Goal: Task Accomplishment & Management: Manage account settings

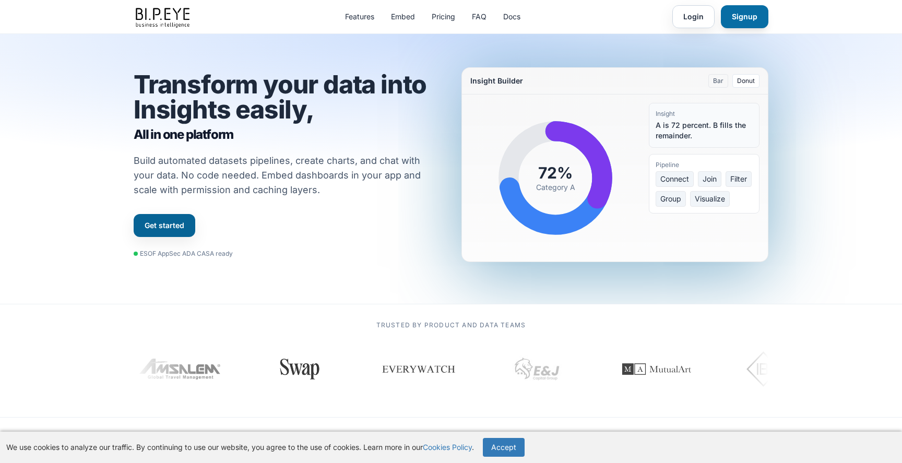
click at [733, 16] on link "Signup" at bounding box center [744, 16] width 47 height 23
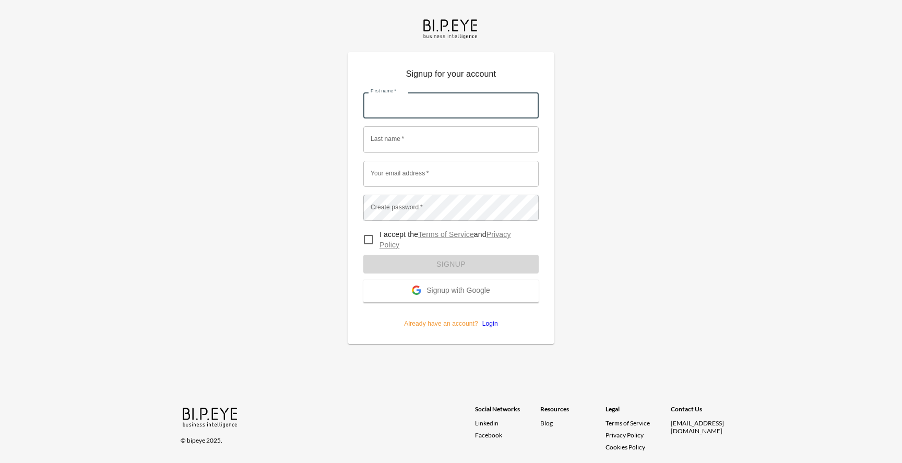
click at [402, 108] on input "First name   *" at bounding box center [450, 105] width 175 height 26
click at [414, 301] on button "Signup with Google" at bounding box center [450, 291] width 175 height 22
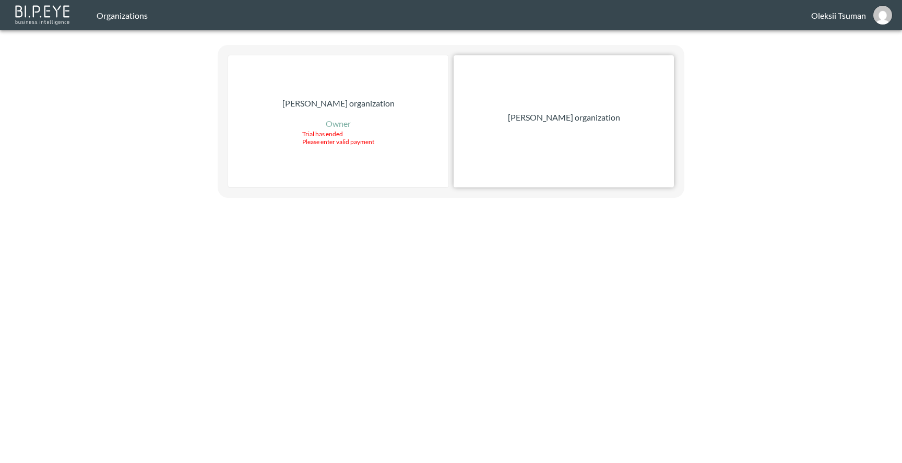
click at [519, 133] on div "Zach Bailet organization" at bounding box center [564, 121] width 220 height 132
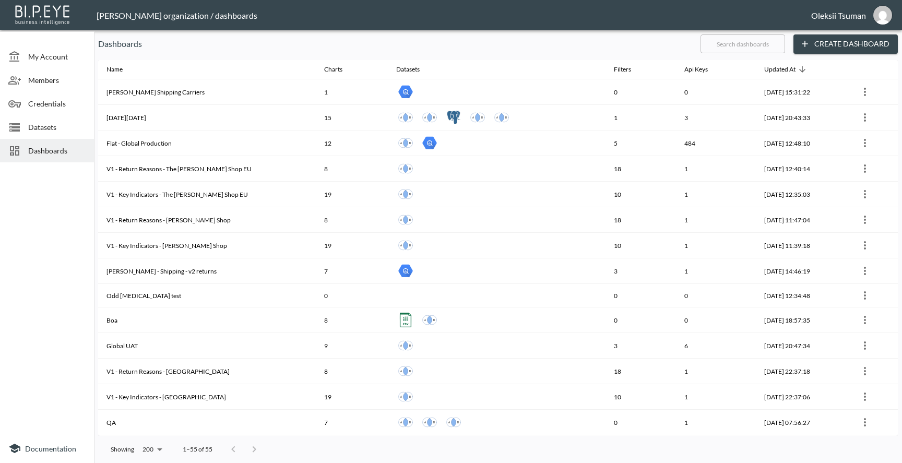
click at [35, 80] on span "Members" at bounding box center [56, 80] width 57 height 11
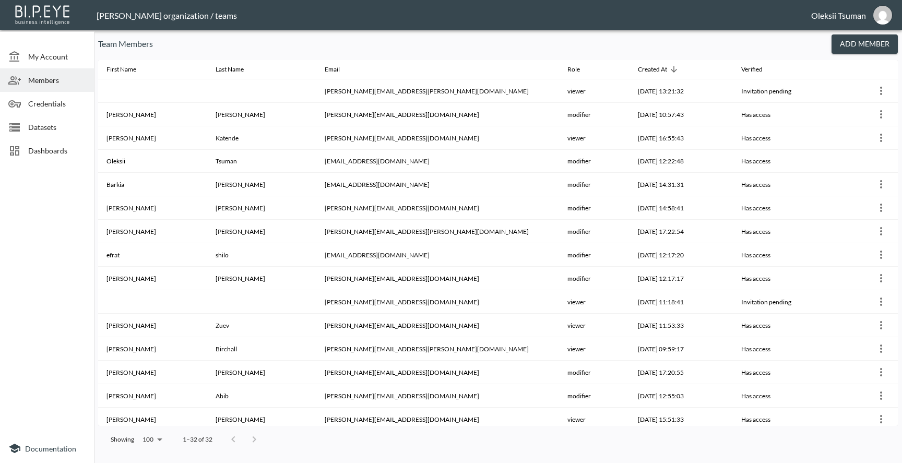
click at [850, 46] on button "Add Member" at bounding box center [864, 43] width 66 height 19
